Goal: Check status: Check status

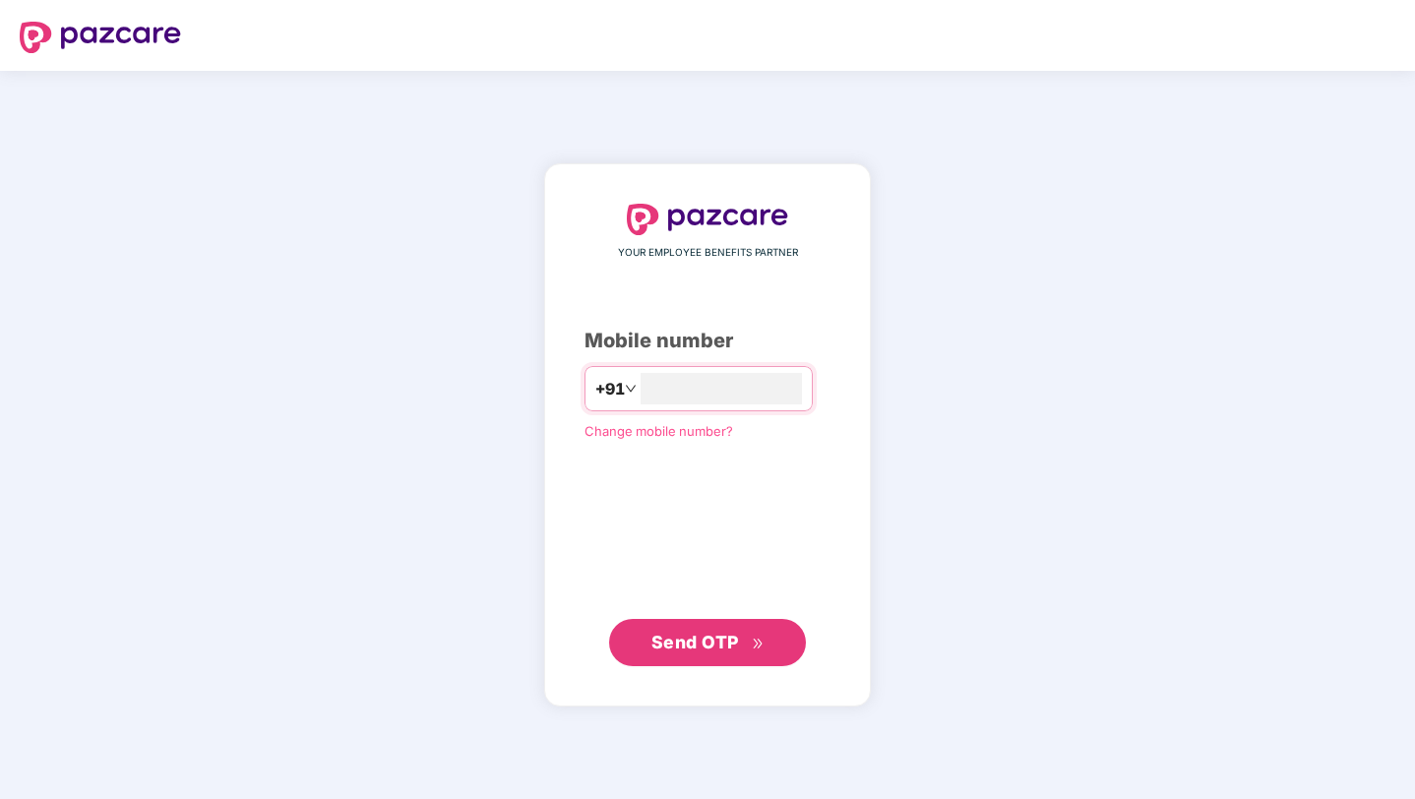
type input "**********"
click at [685, 646] on span "Send OTP" at bounding box center [696, 642] width 88 height 21
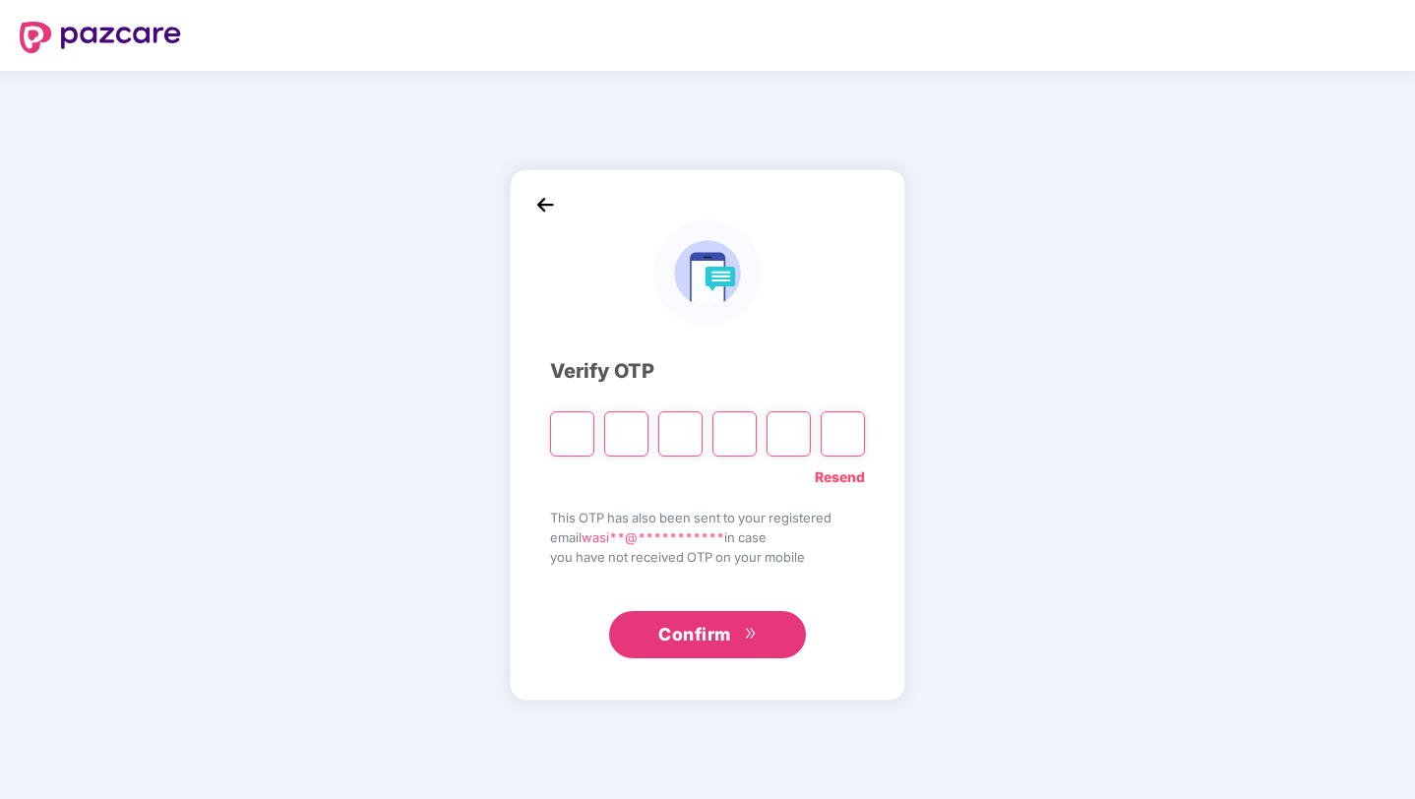
type input "*"
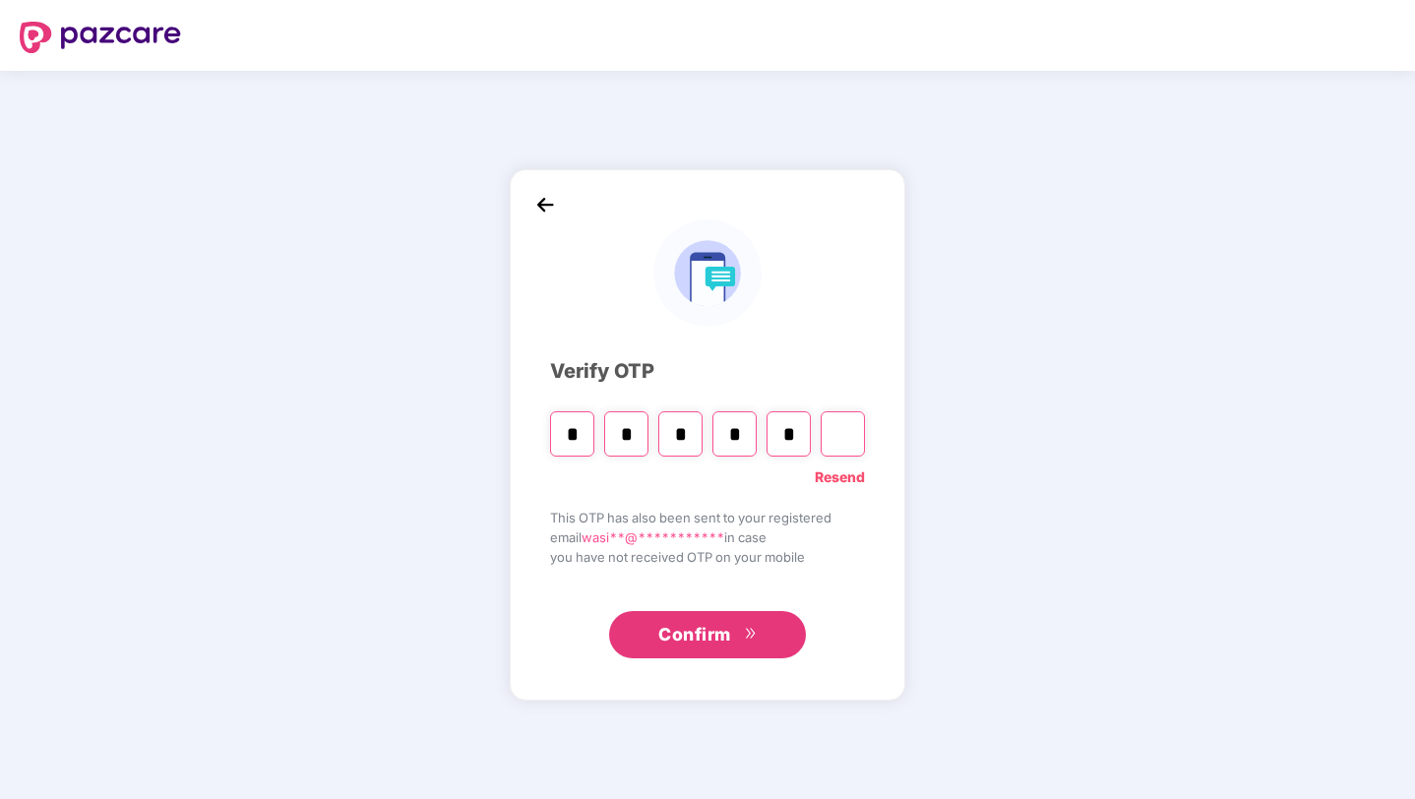
type input "*"
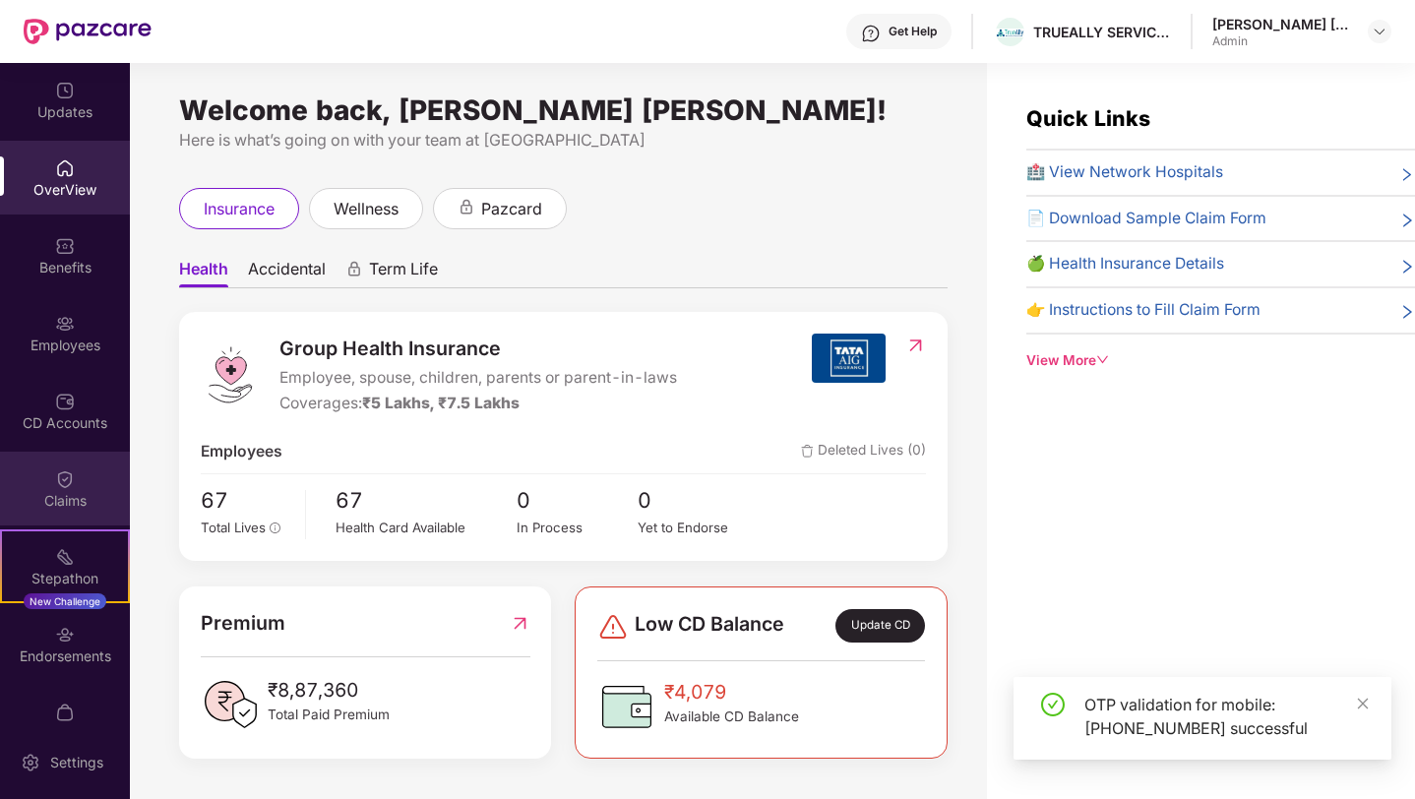
click at [52, 489] on div "Claims" at bounding box center [65, 489] width 130 height 74
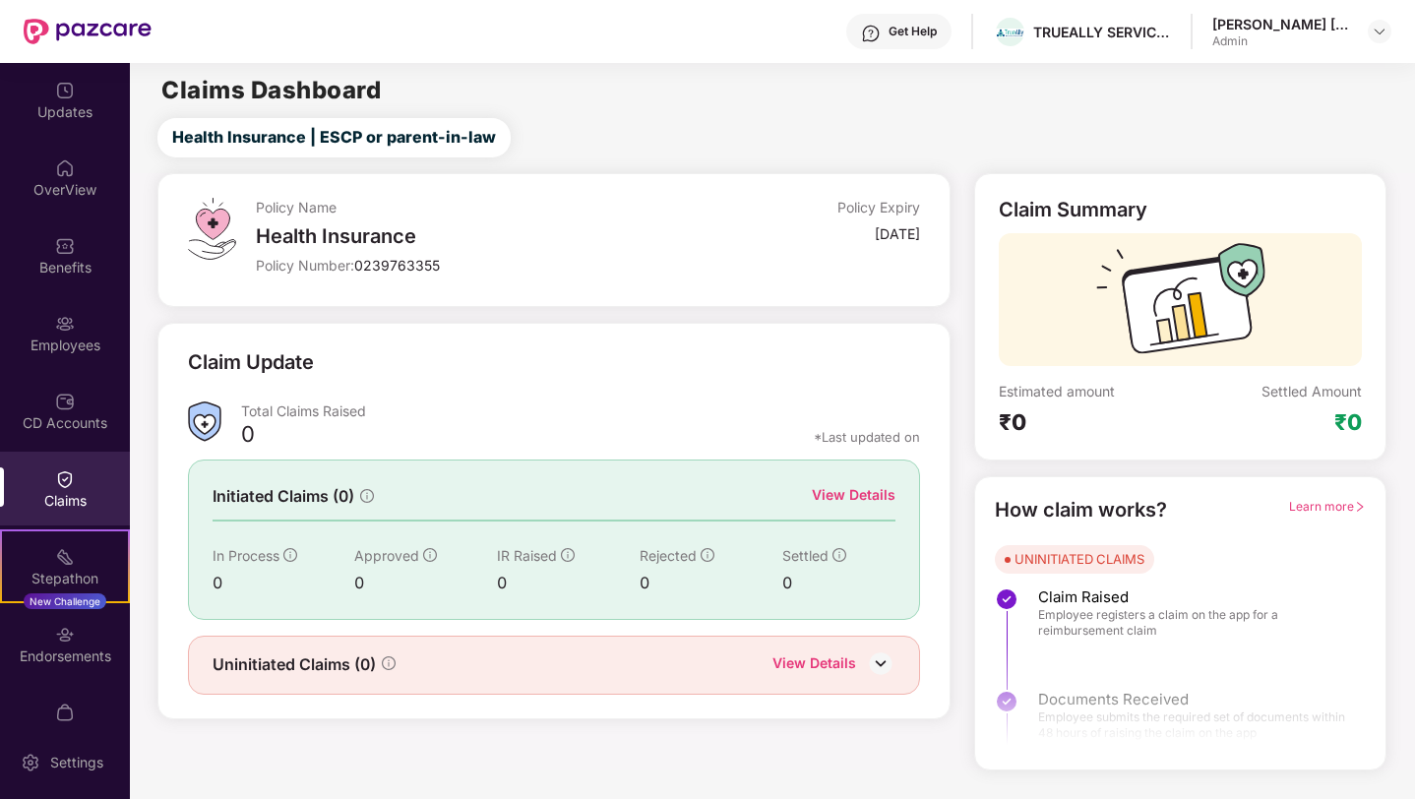
click at [883, 655] on img at bounding box center [881, 664] width 30 height 30
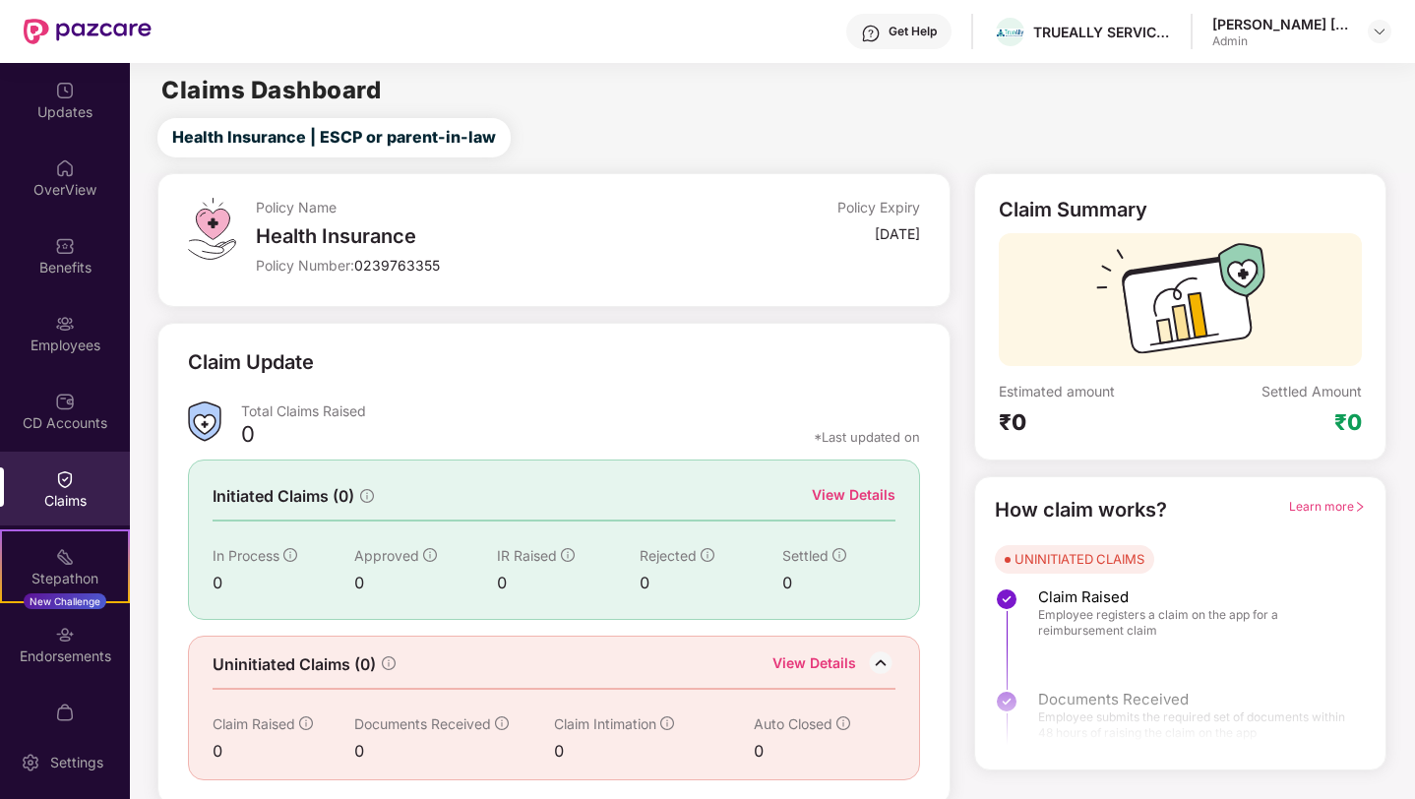
click at [843, 495] on div "View Details" at bounding box center [854, 495] width 84 height 22
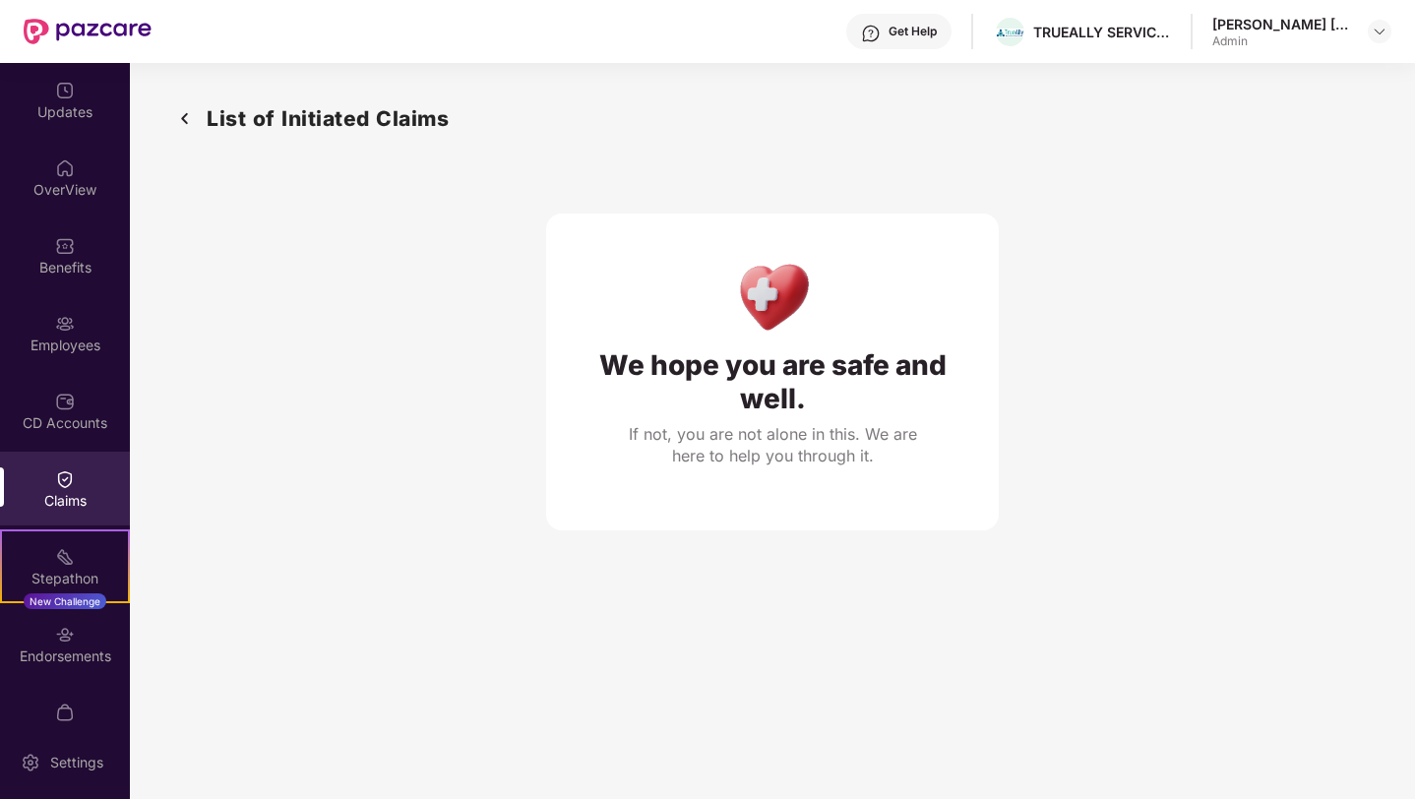
click at [63, 486] on img at bounding box center [65, 479] width 20 height 20
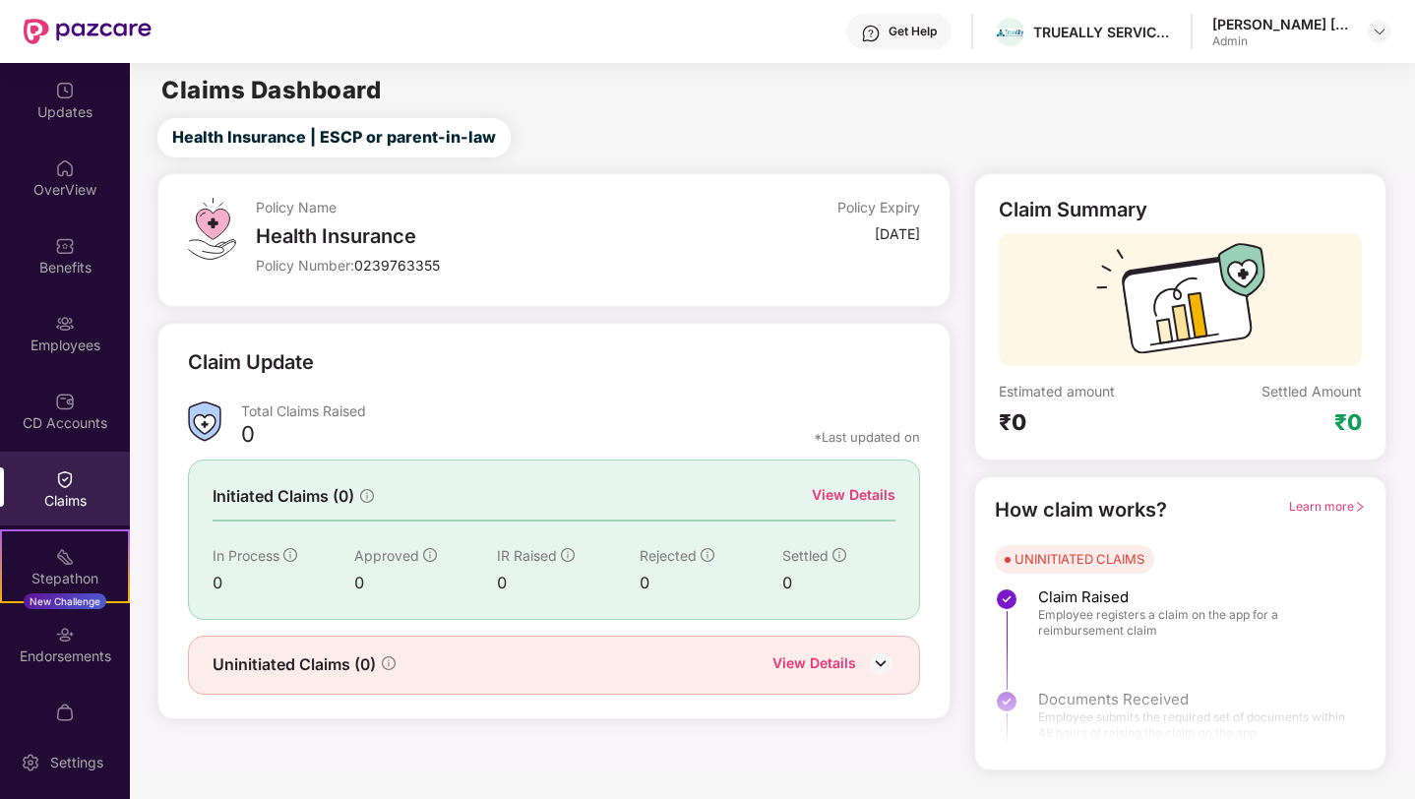
click at [874, 659] on img at bounding box center [881, 664] width 30 height 30
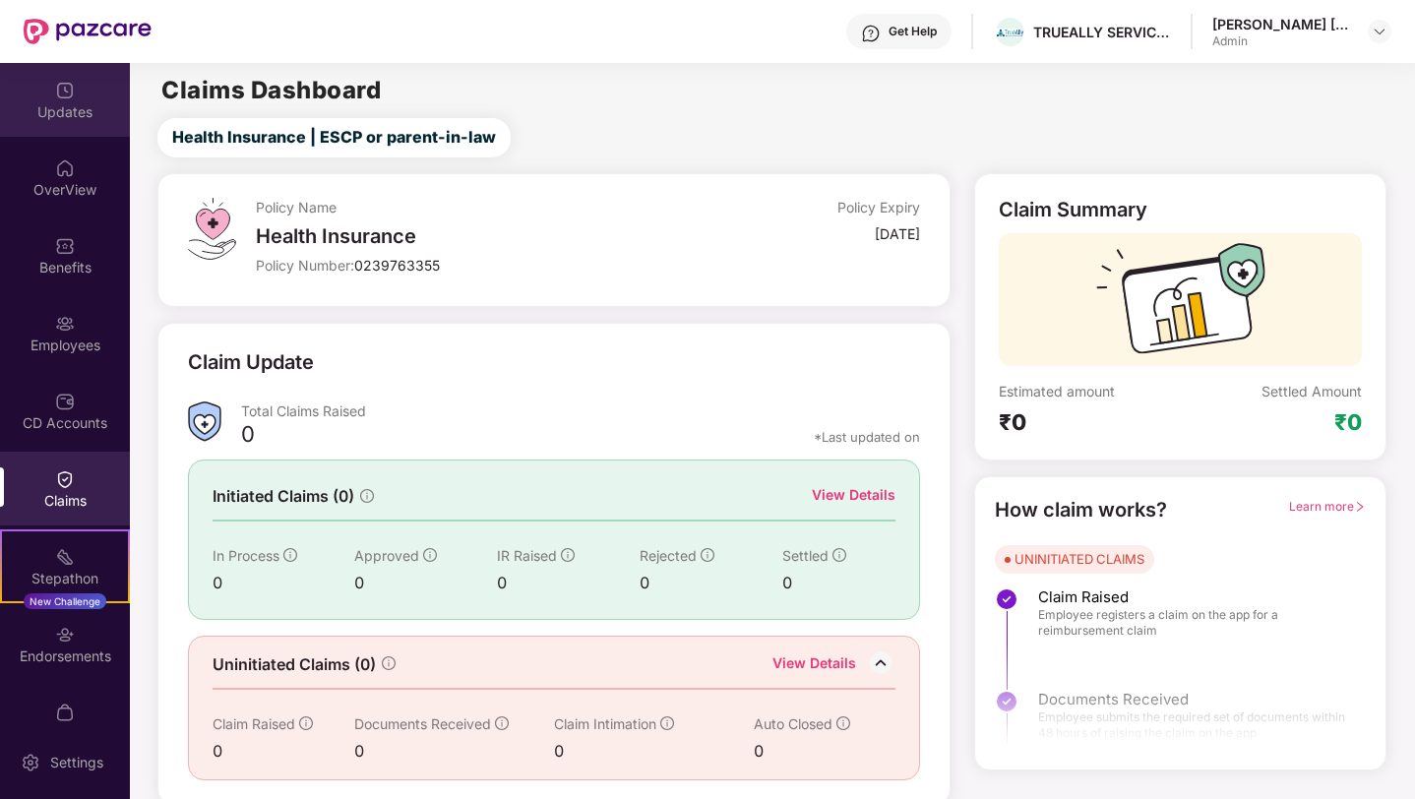
click at [51, 116] on div "Updates" at bounding box center [65, 112] width 130 height 20
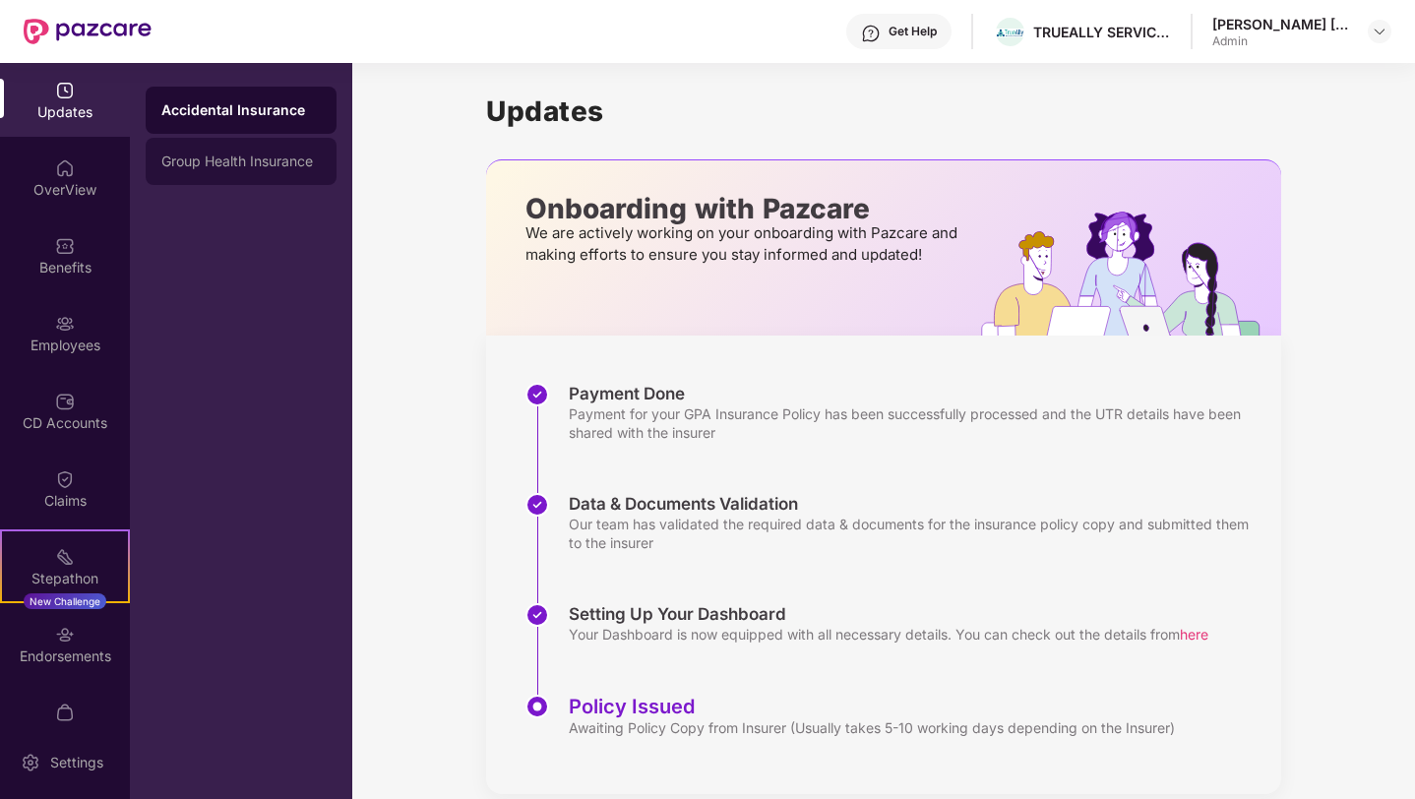
click at [271, 161] on div "Group Health Insurance" at bounding box center [240, 162] width 159 height 16
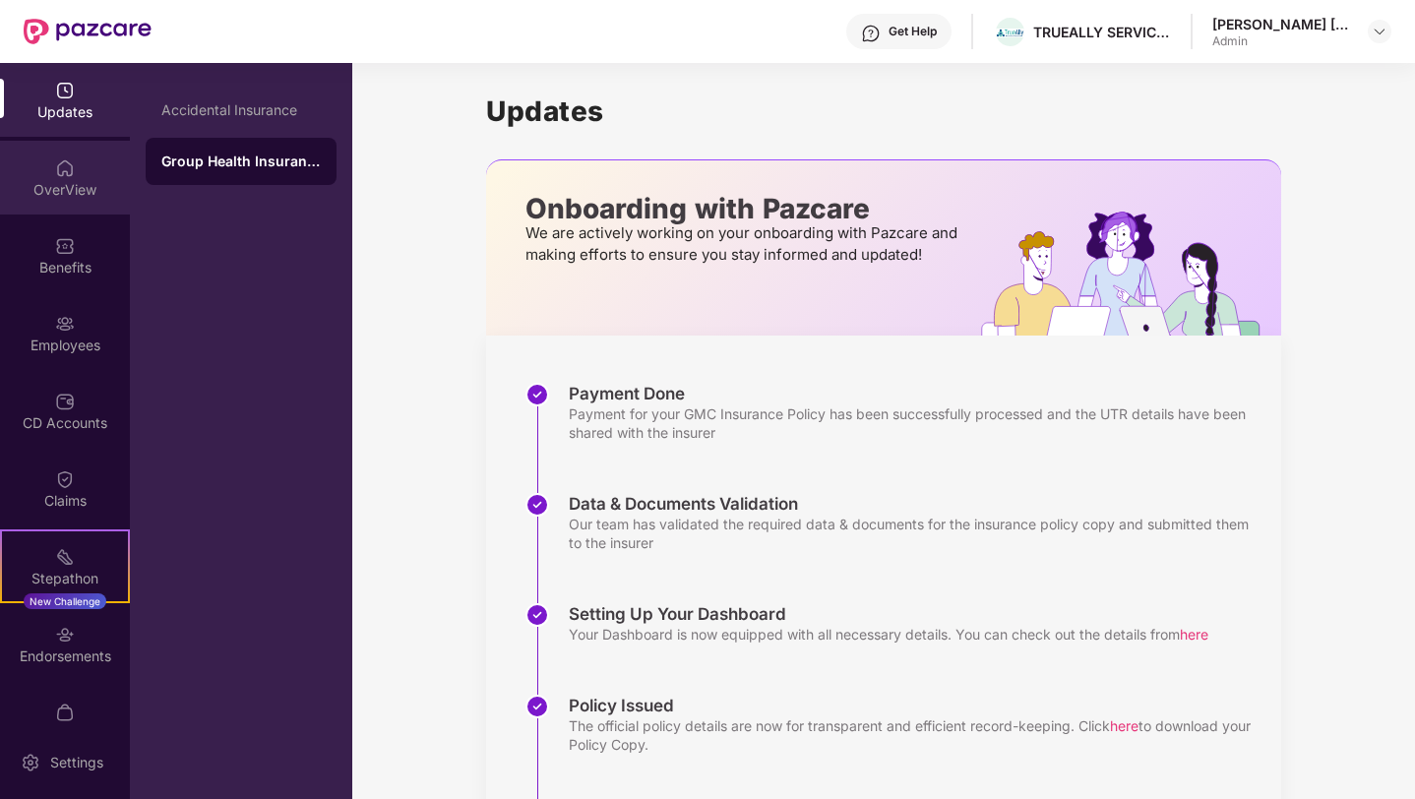
click at [71, 173] on img at bounding box center [65, 168] width 20 height 20
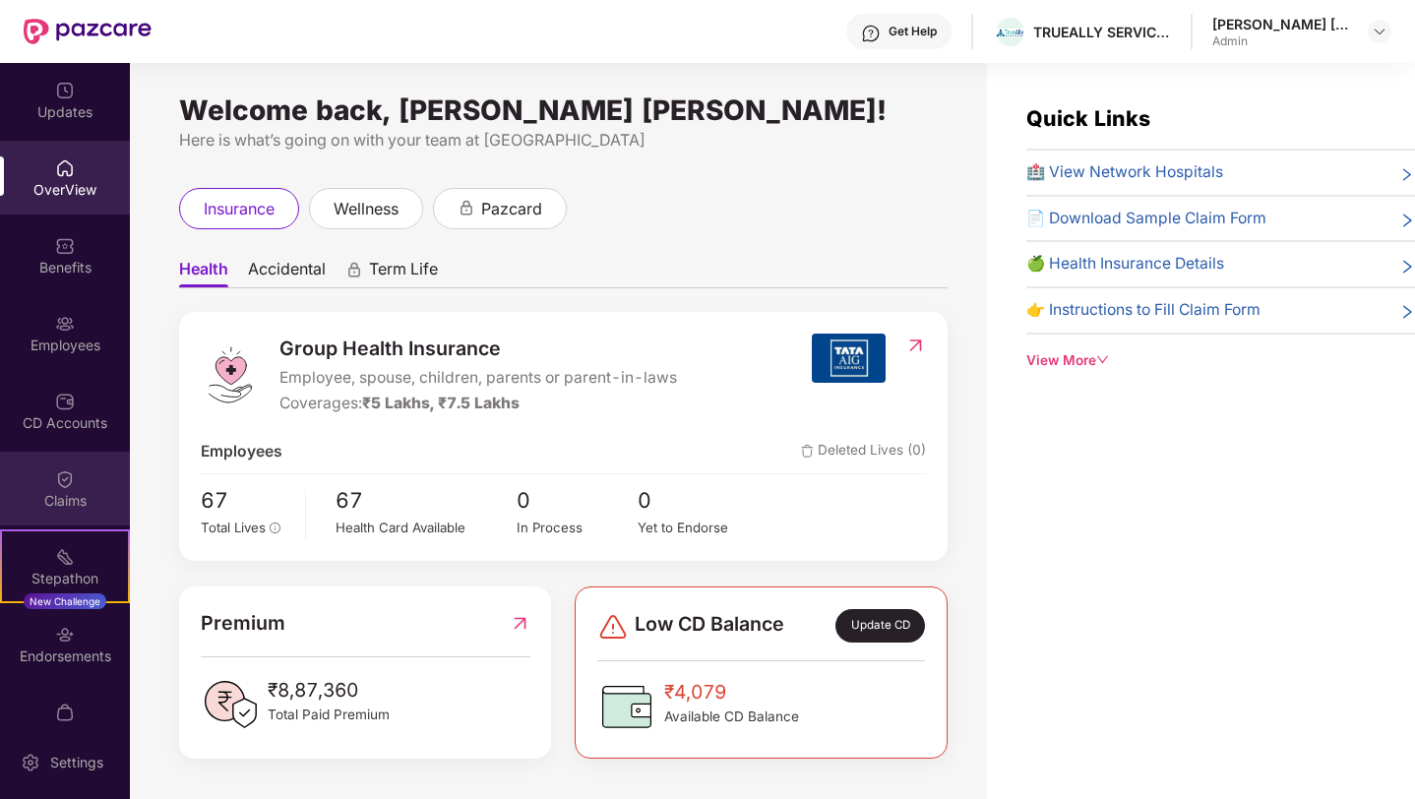
click at [63, 498] on div "Claims" at bounding box center [65, 501] width 130 height 20
click at [1380, 31] on img at bounding box center [1380, 32] width 16 height 16
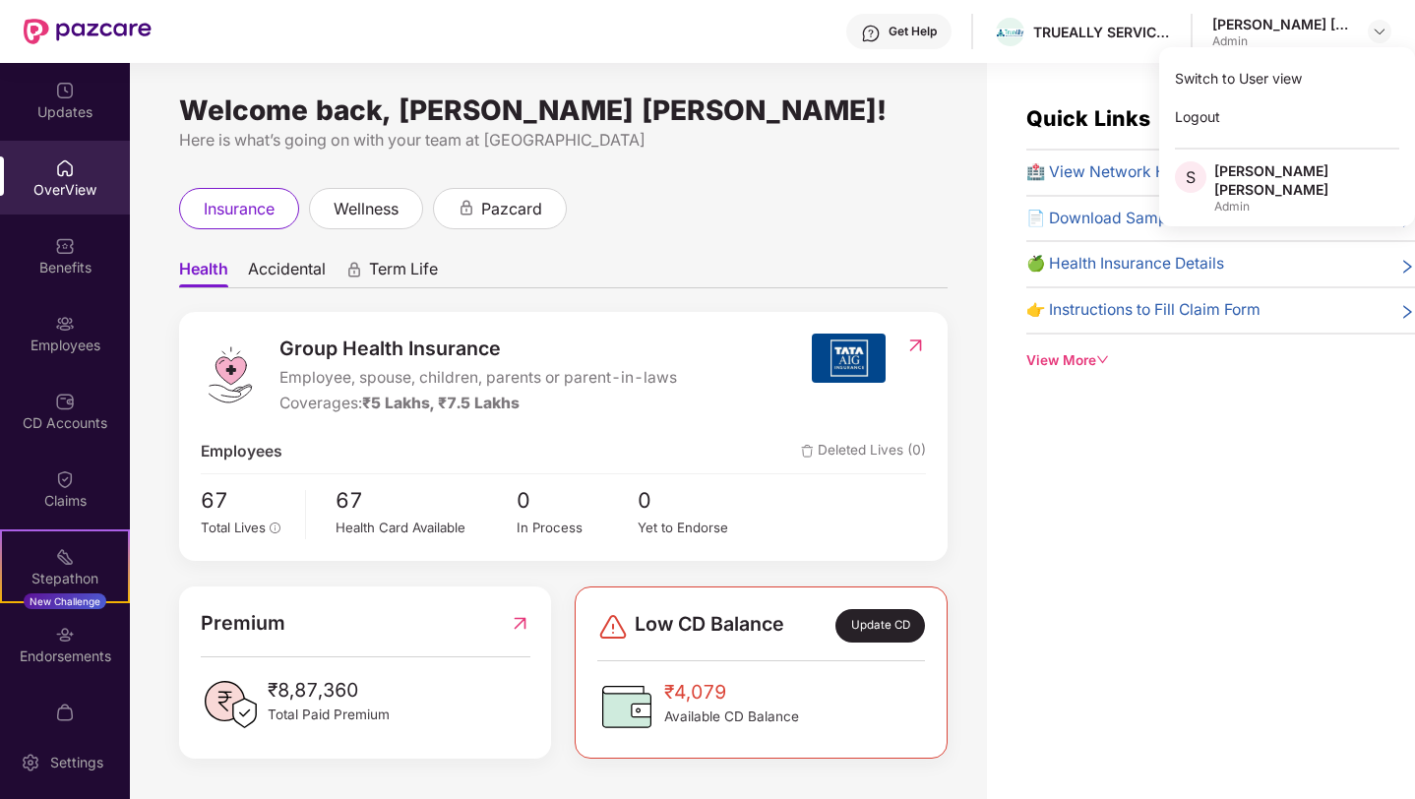
click at [1152, 480] on div "Quick Links 🏥 View Network Hospitals 📄 Download Sample Claim Form 🍏 Health Insu…" at bounding box center [1201, 462] width 428 height 799
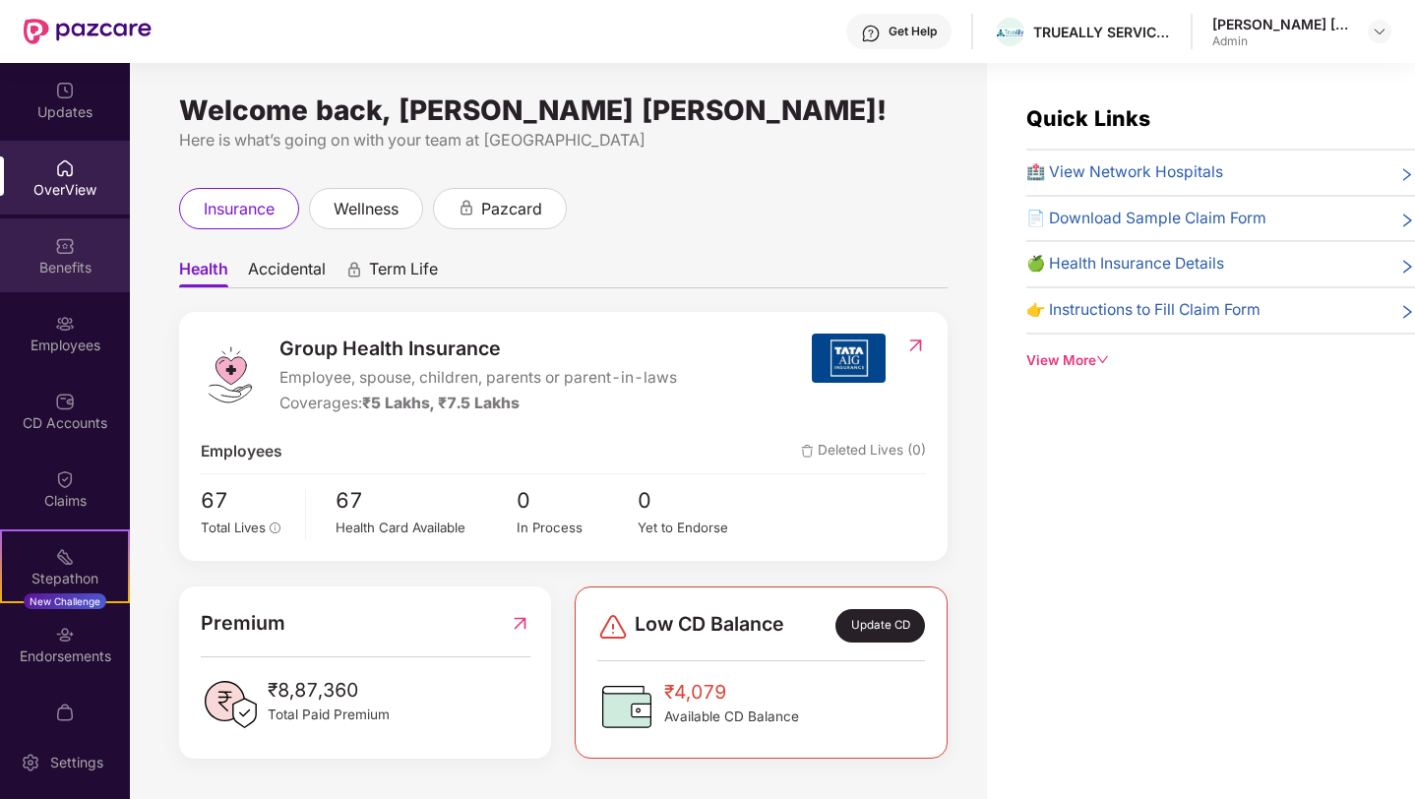
click at [59, 260] on div "Benefits" at bounding box center [65, 268] width 130 height 20
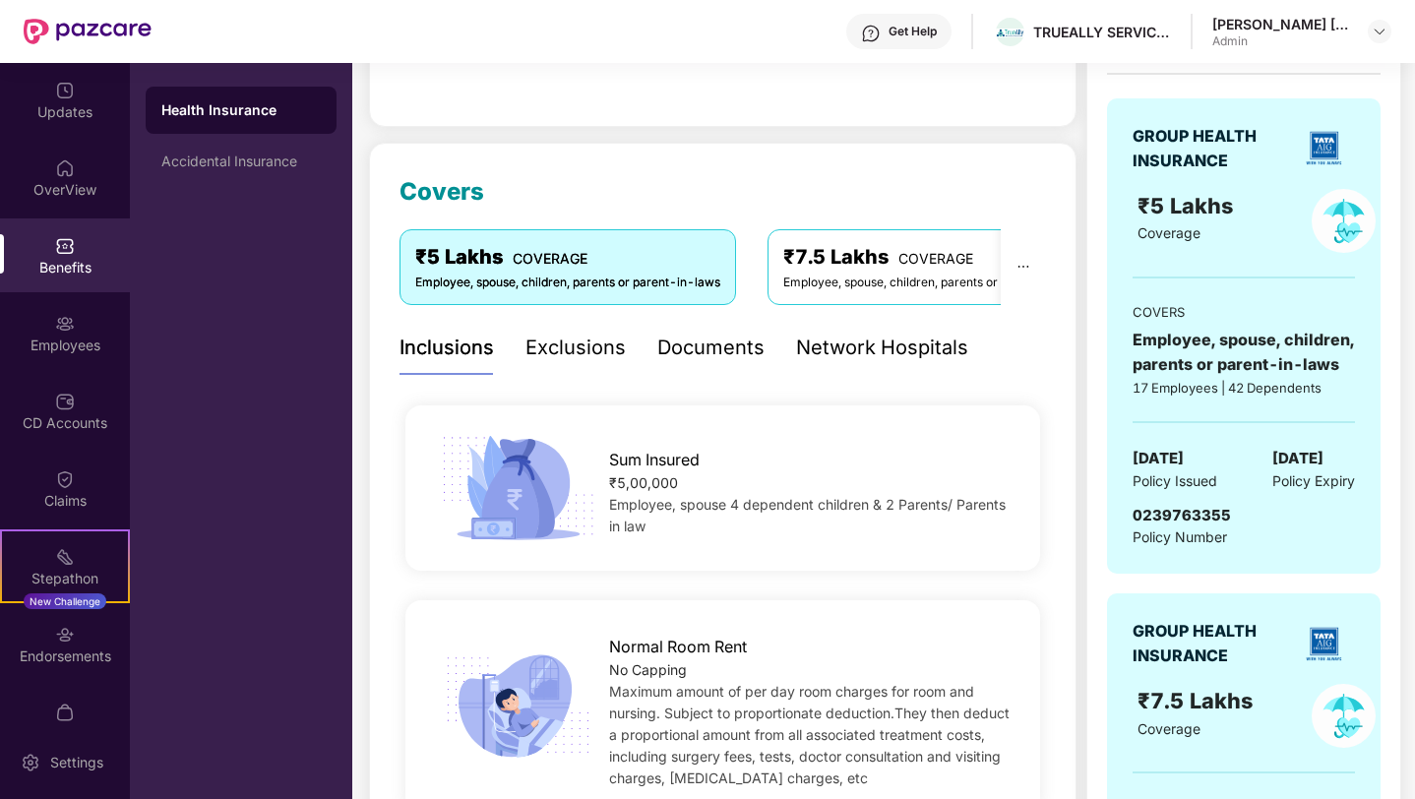
scroll to position [177, 0]
click at [705, 345] on div "Documents" at bounding box center [710, 347] width 107 height 31
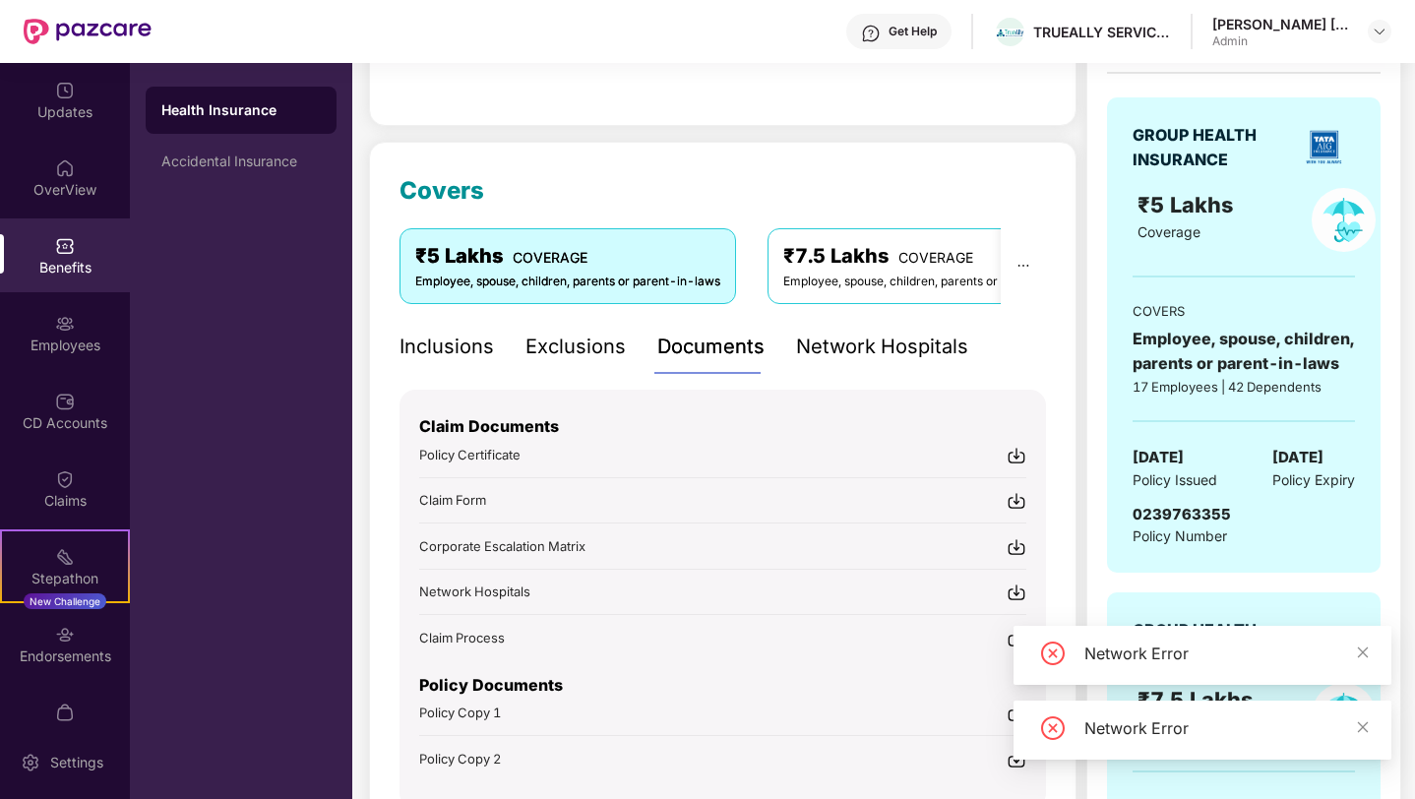
click at [1015, 453] on img at bounding box center [1017, 456] width 20 height 20
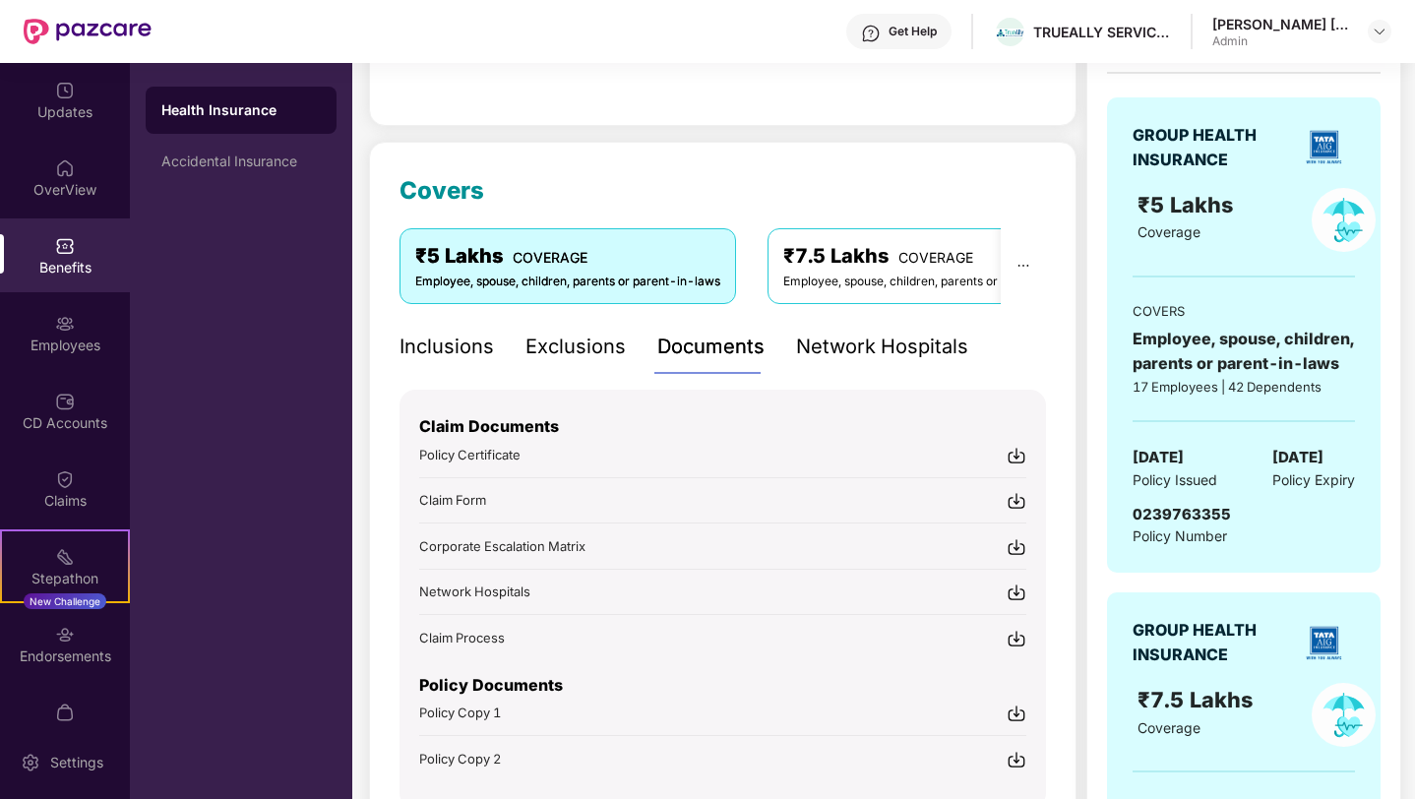
click at [1015, 453] on img at bounding box center [1017, 456] width 20 height 20
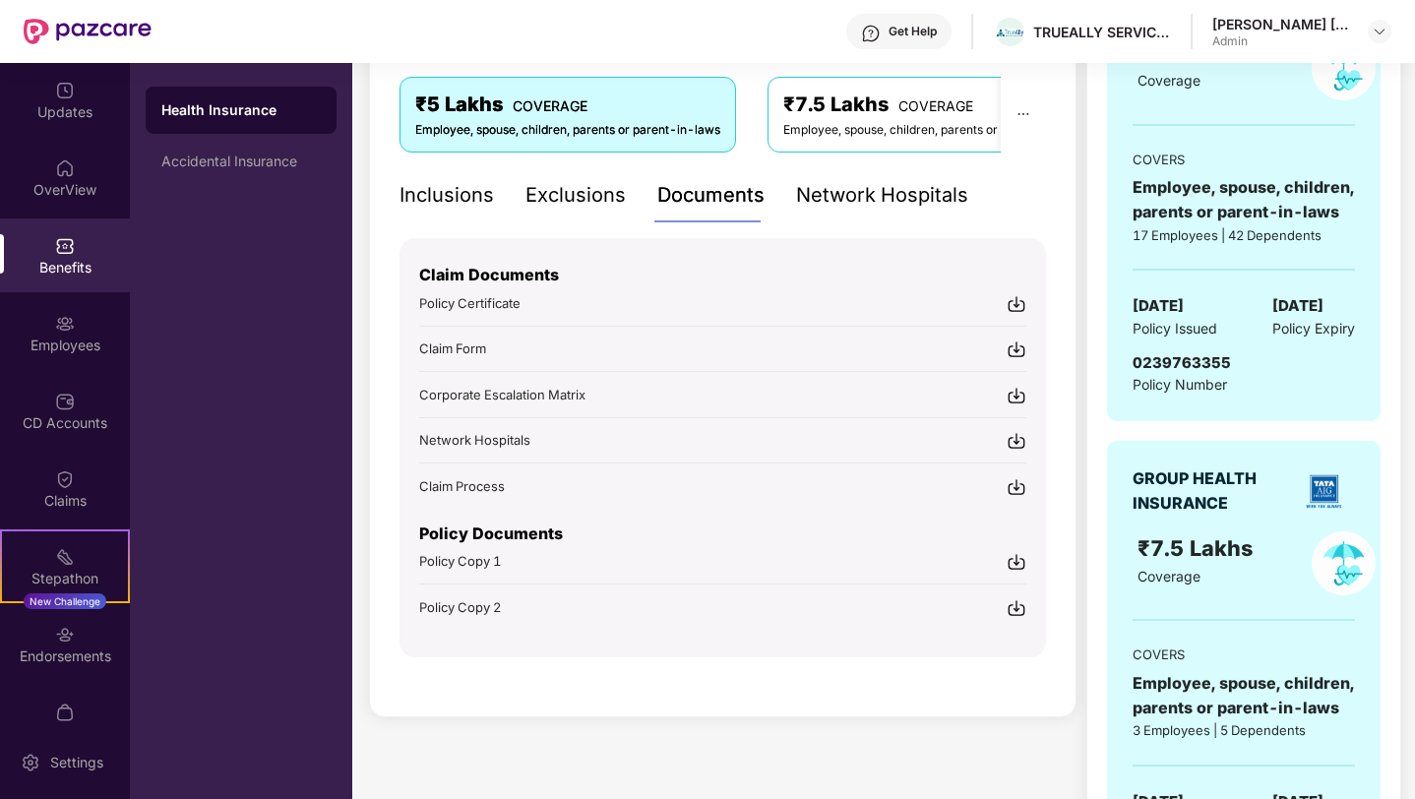
scroll to position [369, 0]
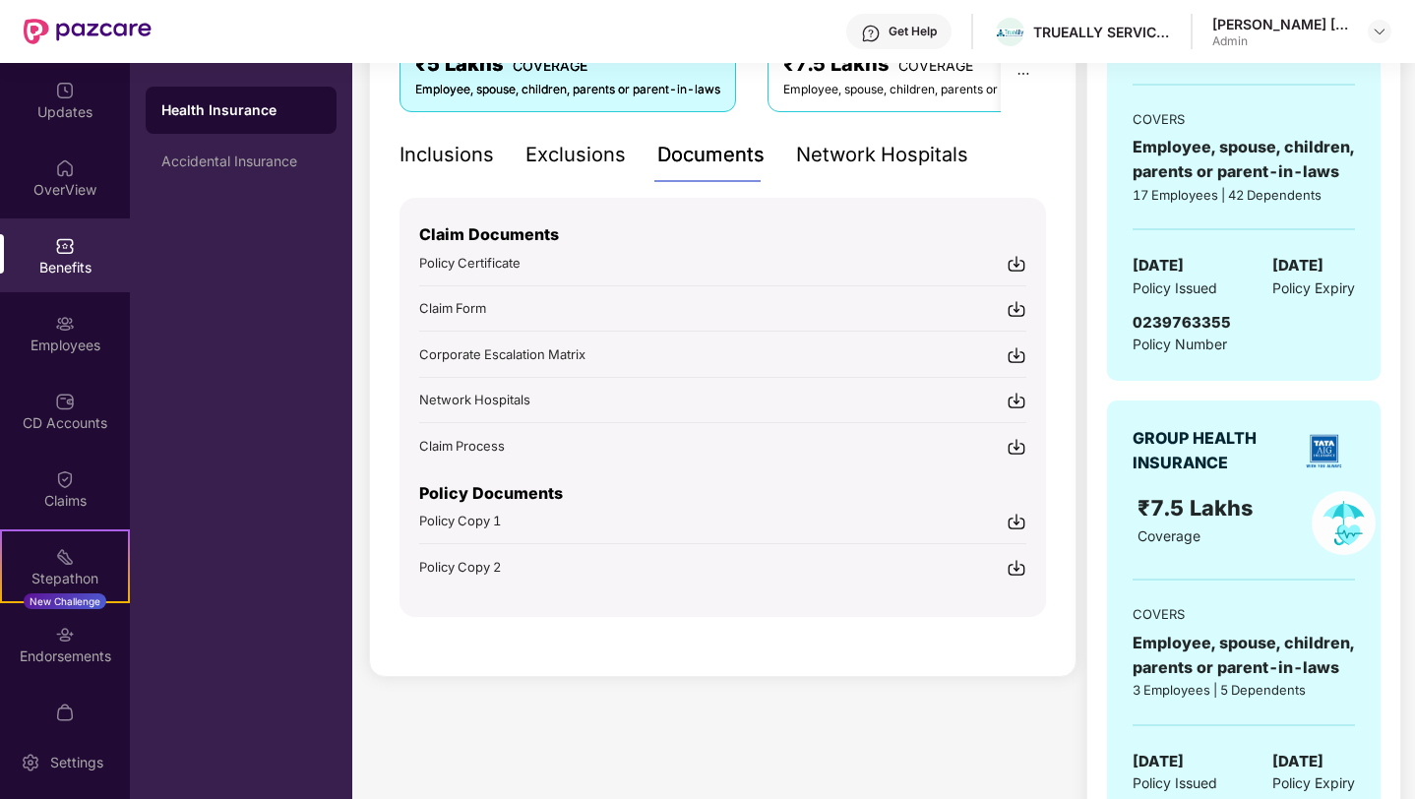
click at [1016, 519] on img at bounding box center [1017, 522] width 20 height 20
click at [1014, 261] on img at bounding box center [1017, 264] width 20 height 20
click at [1021, 566] on img at bounding box center [1017, 568] width 20 height 20
click at [1022, 355] on img at bounding box center [1017, 355] width 20 height 20
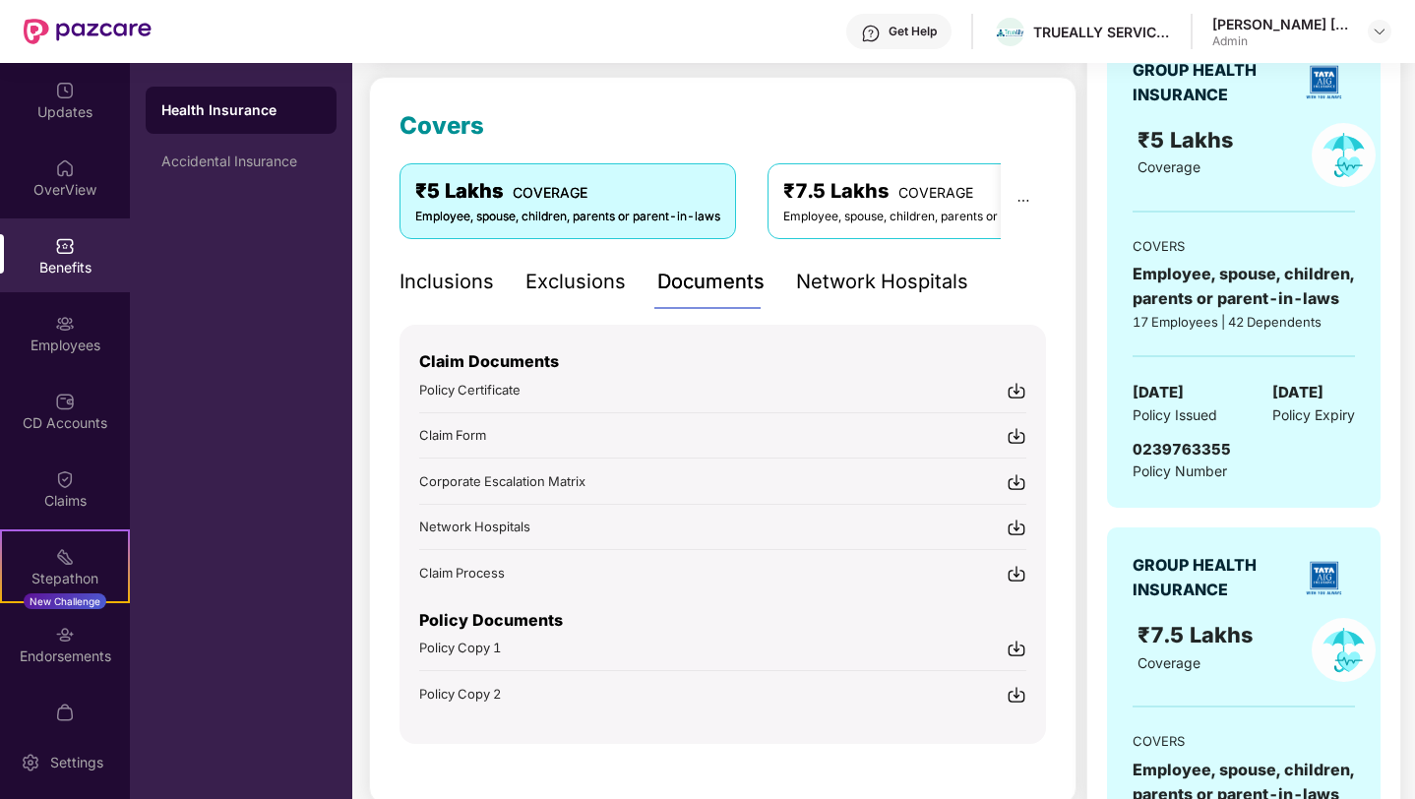
scroll to position [487, 0]
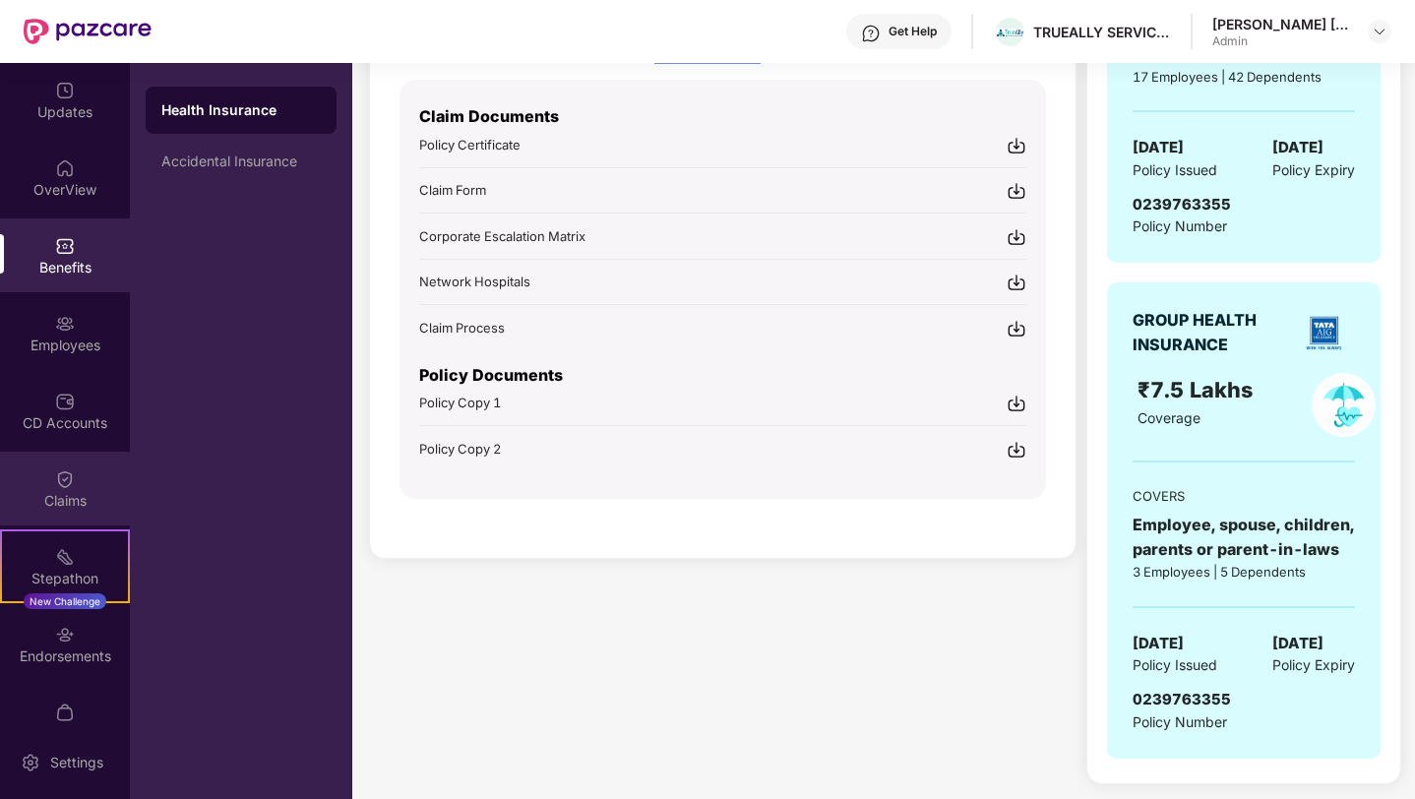
click at [82, 500] on div "Claims" at bounding box center [65, 501] width 130 height 20
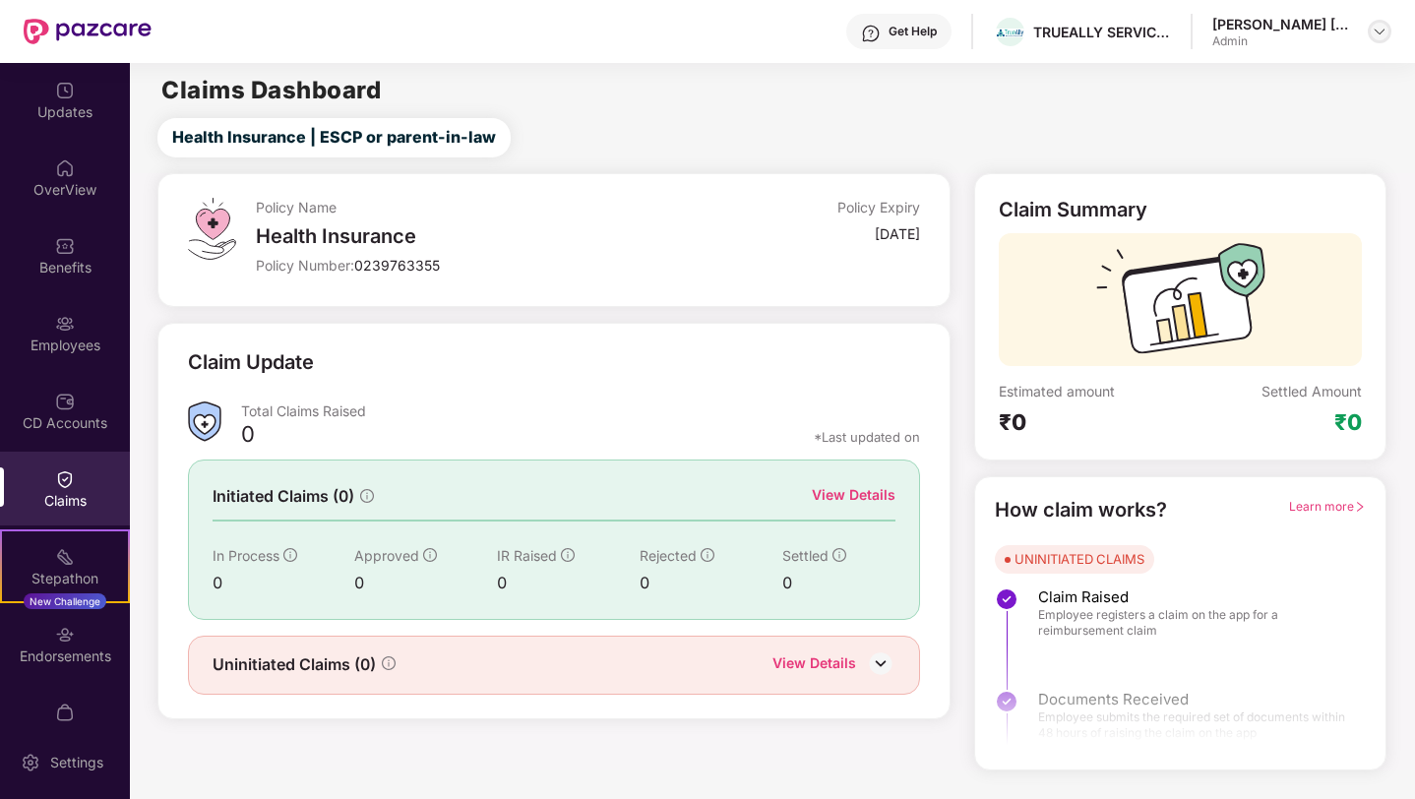
click at [1382, 29] on img at bounding box center [1380, 32] width 16 height 16
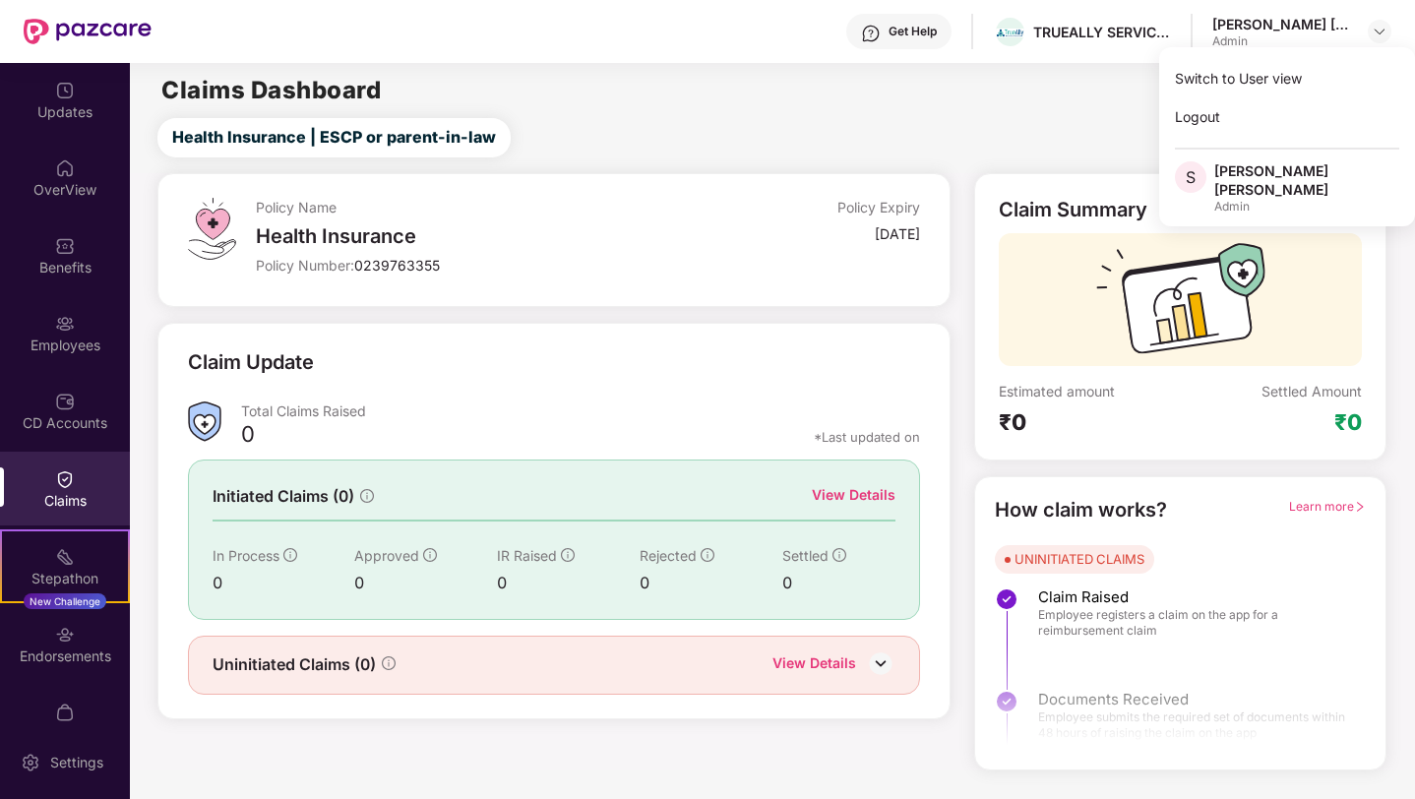
click at [1053, 99] on div "Claims Dashboard" at bounding box center [772, 91] width 1284 height 24
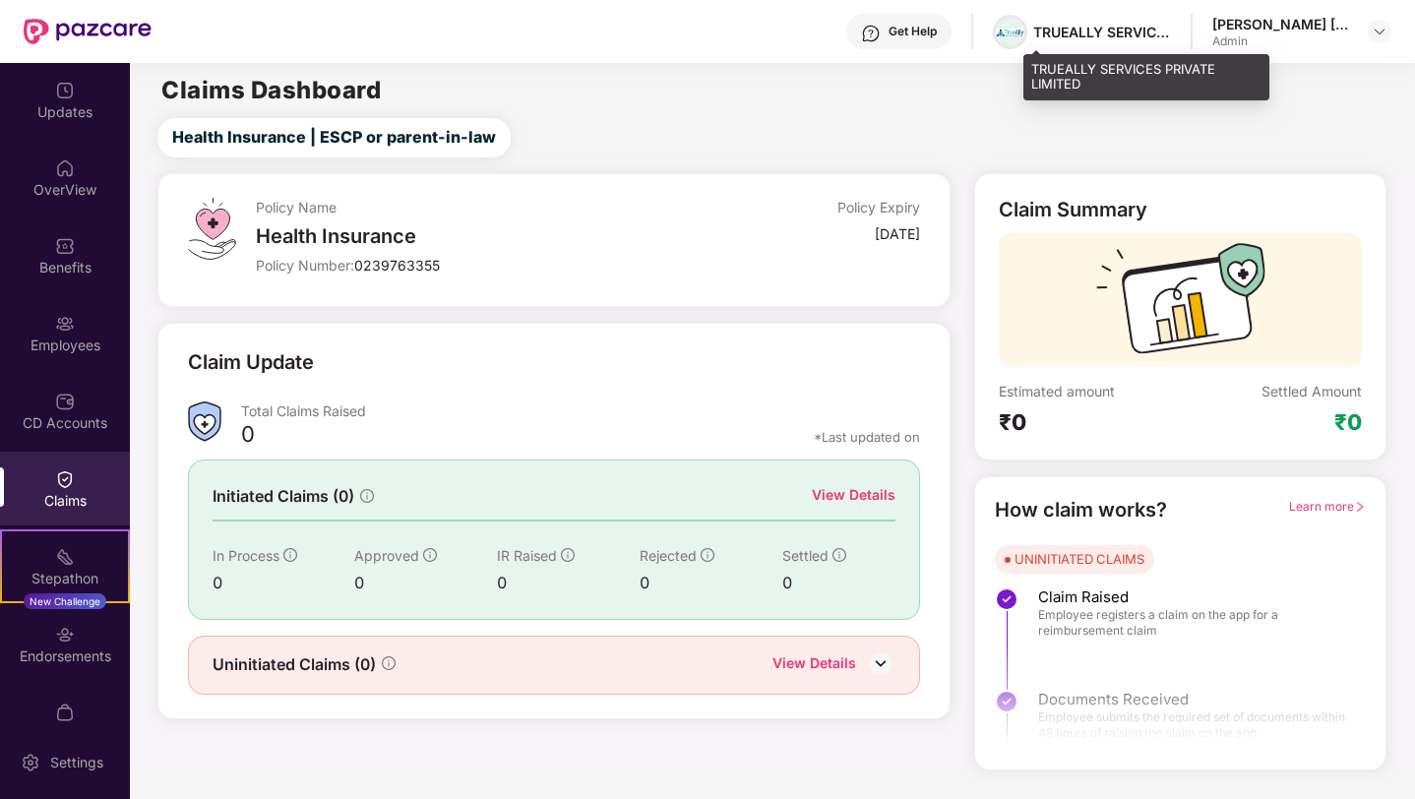
click at [1025, 31] on img at bounding box center [1010, 33] width 29 height 9
